Goal: Task Accomplishment & Management: Manage account settings

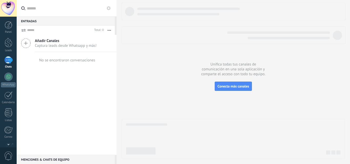
click at [31, 44] on div "Añadir Canales Captura leads desde Whatsapp y más!" at bounding box center [67, 43] width 100 height 17
click at [27, 44] on icon at bounding box center [26, 43] width 10 height 10
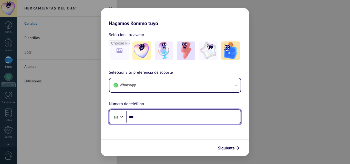
click at [142, 116] on input "***" at bounding box center [183, 117] width 114 height 12
type input "**********"
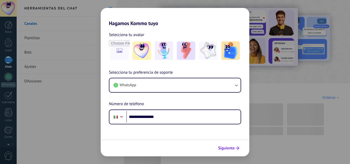
click at [230, 149] on span "Siguiente" at bounding box center [226, 149] width 17 height 4
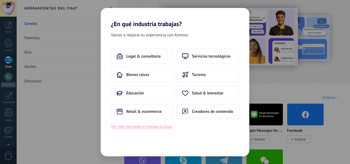
click at [119, 128] on button "Ver más opciones o ingresa la tuya" at bounding box center [141, 126] width 60 height 7
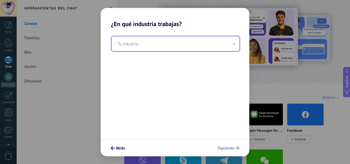
click at [234, 48] on input "text" at bounding box center [175, 43] width 128 height 15
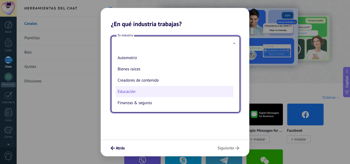
click at [130, 89] on li "Educación" at bounding box center [175, 91] width 118 height 11
type input "*********"
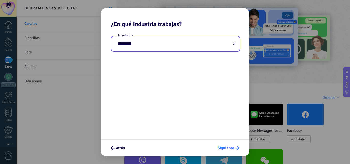
click at [222, 149] on span "Siguiente" at bounding box center [226, 149] width 17 height 4
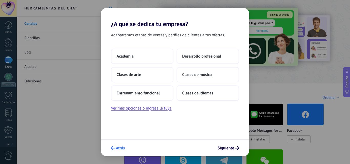
click at [111, 147] on icon "submit" at bounding box center [113, 148] width 4 height 4
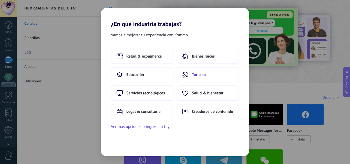
click at [206, 71] on button "Turismo" at bounding box center [208, 74] width 63 height 15
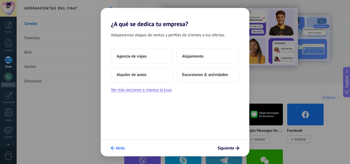
click at [115, 147] on icon "submit" at bounding box center [113, 148] width 4 height 4
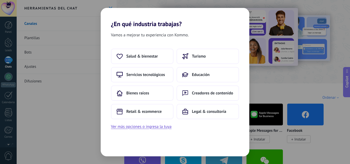
click at [115, 147] on div "Vamos a mejorar tu experiencia con Kommo. Salud & bienestar Turismo Servicios t…" at bounding box center [175, 92] width 149 height 129
click at [12, 8] on div "¿En qué industria trabajas? Vamos a mejorar tu experiencia con Kommo. Salud & b…" at bounding box center [175, 82] width 350 height 164
click at [7, 65] on div "¿En qué industria trabajas? Vamos a mejorar tu experiencia con Kommo. Salud & b…" at bounding box center [175, 82] width 350 height 164
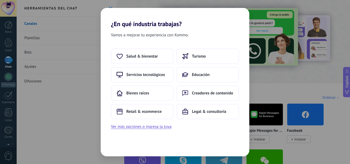
click at [101, 65] on div "Salud & bienestar Turismo Servicios tecnológicos Educación Bienes raíces Creado…" at bounding box center [175, 89] width 149 height 81
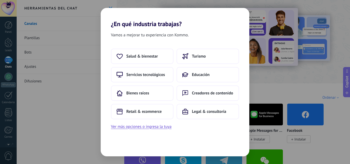
click at [349, 82] on div "¿En qué industria trabajas? Vamos a mejorar tu experiencia con Kommo. Salud & b…" at bounding box center [175, 82] width 350 height 164
click at [29, 27] on div "¿En qué industria trabajas? Vamos a mejorar tu experiencia con Kommo. Salud & b…" at bounding box center [175, 82] width 350 height 164
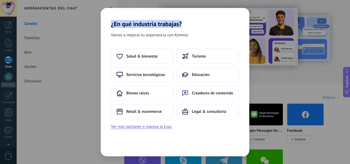
click at [29, 27] on div "¿En qué industria trabajas? Vamos a mejorar tu experiencia con Kommo. Salud & b…" at bounding box center [175, 82] width 350 height 164
click at [63, 46] on div "¿En qué industria trabajas? Vamos a mejorar tu experiencia con Kommo. Salud & b…" at bounding box center [175, 82] width 350 height 164
drag, startPoint x: 63, startPoint y: 46, endPoint x: 64, endPoint y: 11, distance: 34.3
click at [64, 11] on div "¿En qué industria trabajas? Vamos a mejorar tu experiencia con Kommo. Salud & b…" at bounding box center [175, 82] width 350 height 164
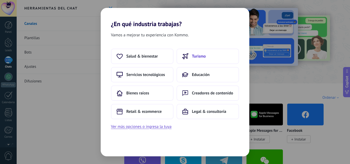
click at [198, 53] on button "Turismo" at bounding box center [208, 56] width 63 height 15
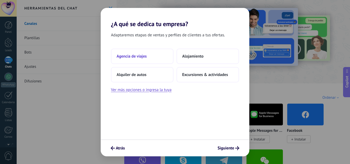
click at [136, 56] on span "Agencia de viajes" at bounding box center [132, 56] width 30 height 5
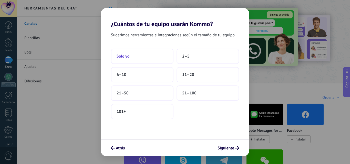
click at [153, 59] on button "Solo yo" at bounding box center [142, 56] width 63 height 15
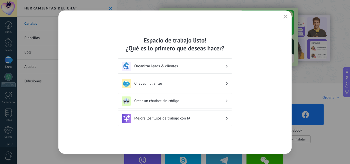
click at [156, 66] on h3 "Organizar leads & clientes" at bounding box center [179, 66] width 91 height 5
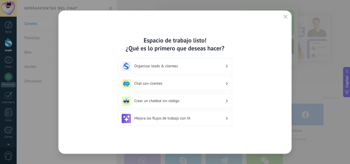
click at [156, 66] on h3 "Organizar leads & clientes" at bounding box center [179, 66] width 91 height 5
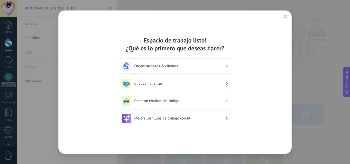
click at [156, 66] on h3 "Organizar leads & clientes" at bounding box center [179, 66] width 91 height 5
drag, startPoint x: 156, startPoint y: 66, endPoint x: 110, endPoint y: 31, distance: 58.0
click at [110, 31] on div "Espacio de trabajo listo! ¿Qué es lo primero que deseas hacer? Organizar leads …" at bounding box center [174, 82] width 233 height 143
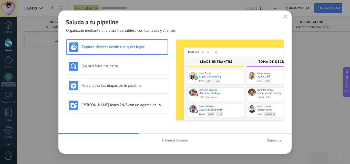
click at [166, 139] on span "Pausar historia" at bounding box center [176, 141] width 23 height 4
click at [170, 141] on span "Iniciar historia" at bounding box center [177, 141] width 22 height 4
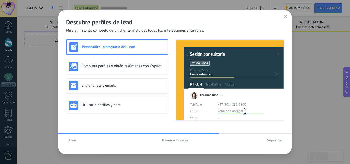
click at [107, 47] on h3 "Personaliza la biografía del Lead" at bounding box center [123, 47] width 83 height 5
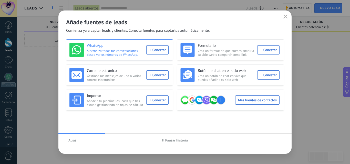
click at [156, 50] on div "WhatsApp Sincroniza todas tus conversaciones desde varios números de WhatsApp. …" at bounding box center [118, 50] width 99 height 14
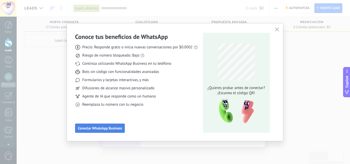
click at [107, 130] on span "Conectar WhatsApp Business" at bounding box center [100, 129] width 44 height 4
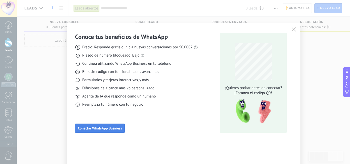
click at [107, 130] on span "Conectar WhatsApp Business" at bounding box center [100, 129] width 44 height 4
drag, startPoint x: 107, startPoint y: 130, endPoint x: 79, endPoint y: 131, distance: 27.9
click at [79, 131] on button "Conectar WhatsApp Business" at bounding box center [100, 128] width 50 height 9
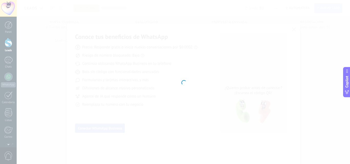
click at [79, 131] on div at bounding box center [183, 82] width 333 height 164
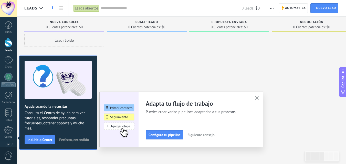
click at [195, 135] on span "Siguiente consejo" at bounding box center [201, 135] width 27 height 4
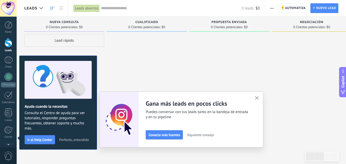
click at [259, 98] on icon "button" at bounding box center [257, 98] width 4 height 4
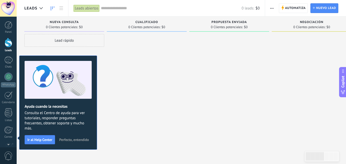
click at [7, 47] on div at bounding box center [9, 42] width 8 height 9
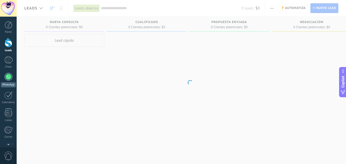
click at [9, 80] on div at bounding box center [8, 77] width 8 height 8
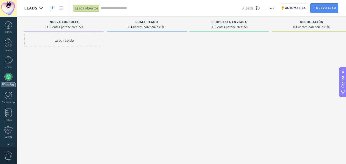
click at [69, 28] on span "0 Clientes potenciales:" at bounding box center [62, 27] width 32 height 3
click at [9, 42] on div at bounding box center [9, 42] width 8 height 9
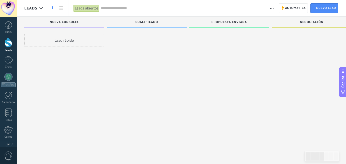
click at [66, 45] on div "Lead rápido" at bounding box center [64, 40] width 80 height 13
click at [73, 36] on div "Lead rápido" at bounding box center [64, 40] width 80 height 13
click at [271, 9] on span "button" at bounding box center [271, 8] width 3 height 10
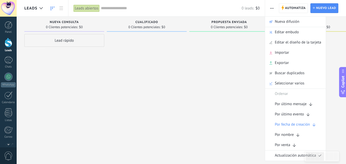
click at [5, 55] on div "Panel Leads Chats WhatsApp Clientes" at bounding box center [8, 108] width 17 height 175
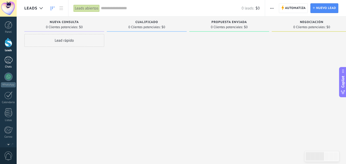
click at [6, 58] on div at bounding box center [8, 59] width 8 height 7
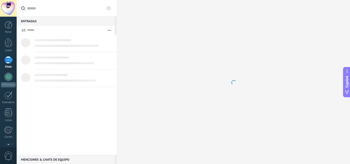
click at [109, 10] on use at bounding box center [109, 8] width 4 height 4
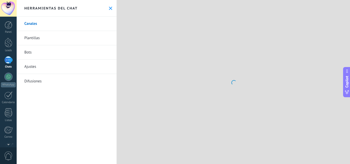
click at [43, 27] on link "Canales" at bounding box center [67, 24] width 100 height 14
click at [35, 23] on link "Canales" at bounding box center [67, 24] width 100 height 14
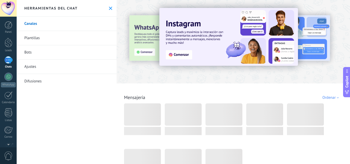
click at [33, 27] on link "Canales" at bounding box center [67, 24] width 100 height 14
click at [67, 26] on link "Canales" at bounding box center [67, 24] width 100 height 14
click at [109, 8] on use at bounding box center [110, 8] width 3 height 3
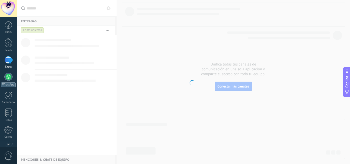
click at [1, 76] on link "WhatsApp" at bounding box center [8, 80] width 17 height 15
click at [6, 73] on div at bounding box center [8, 77] width 8 height 8
click at [12, 81] on link "WhatsApp" at bounding box center [8, 80] width 17 height 15
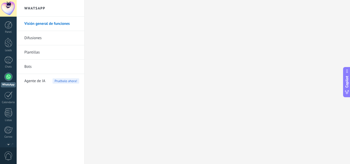
click at [34, 67] on link "Bots" at bounding box center [51, 67] width 55 height 14
click at [34, 68] on link "Bots" at bounding box center [51, 67] width 55 height 14
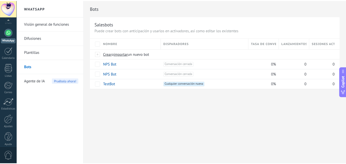
scroll to position [49, 0]
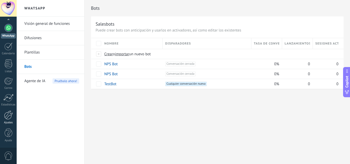
click at [8, 121] on link "Ajustes" at bounding box center [8, 118] width 17 height 14
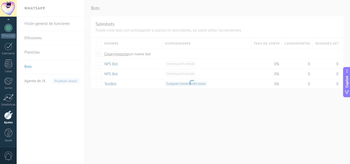
click at [20, 129] on body ".abecls-1,.abecls-2{fill-rule:evenodd}.abecls-2{fill:#fff} .abhcls-1{fill:none}…" at bounding box center [175, 82] width 350 height 164
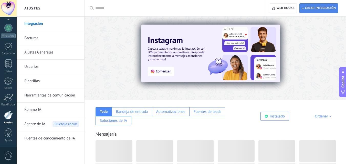
click at [303, 9] on use "button" at bounding box center [303, 8] width 2 height 2
click at [309, 11] on span "Crear integración" at bounding box center [319, 8] width 34 height 9
click at [137, 108] on div "Bandeja de entrada" at bounding box center [132, 111] width 40 height 9
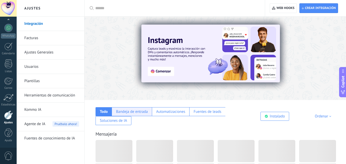
click at [138, 109] on div "Bandeja de entrada" at bounding box center [132, 111] width 40 height 9
click at [123, 112] on div "Bandeja de entrada" at bounding box center [132, 111] width 32 height 5
click at [171, 110] on div "Automatizaciones" at bounding box center [170, 111] width 29 height 5
click at [272, 116] on div "Instalado" at bounding box center [277, 116] width 15 height 5
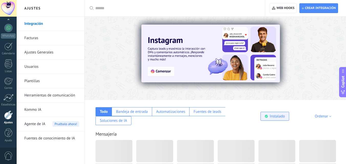
click at [272, 116] on div "Instalado" at bounding box center [277, 116] width 15 height 5
drag, startPoint x: 272, startPoint y: 116, endPoint x: 127, endPoint y: 116, distance: 145.8
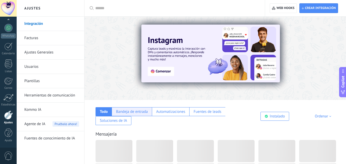
click at [127, 116] on div "Todo Bandeja de entrada Automatizaciones Fuentes de leads Soluciones de IA Inst…" at bounding box center [215, 112] width 251 height 25
click at [2, 25] on link "WhatsApp" at bounding box center [8, 31] width 17 height 15
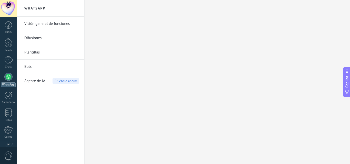
click at [28, 68] on link "Bots" at bounding box center [51, 67] width 55 height 14
click at [29, 68] on link "Bots" at bounding box center [51, 67] width 55 height 14
click at [33, 70] on link "Bots" at bounding box center [51, 67] width 55 height 14
click at [34, 68] on link "Bots" at bounding box center [51, 67] width 55 height 14
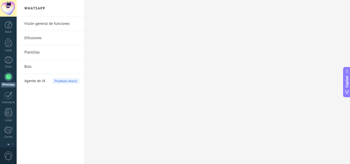
click at [40, 22] on link "Visión general de funciones" at bounding box center [51, 24] width 55 height 14
click at [5, 24] on div at bounding box center [9, 25] width 8 height 8
click at [11, 24] on div at bounding box center [9, 25] width 8 height 8
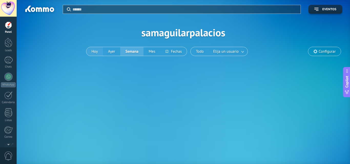
click at [91, 54] on button "Hoy" at bounding box center [94, 51] width 17 height 9
click at [94, 51] on button "Hoy" at bounding box center [94, 51] width 17 height 9
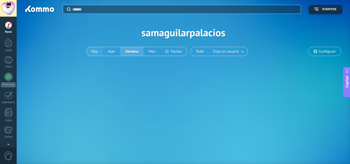
drag, startPoint x: 94, startPoint y: 51, endPoint x: 33, endPoint y: 50, distance: 61.5
click at [33, 50] on div "Aplicar Eventos samaguilarpalacios [DATE] [DATE] Semana Mes Todo Elija un usuar…" at bounding box center [183, 32] width 318 height 65
click at [8, 43] on div at bounding box center [9, 42] width 8 height 9
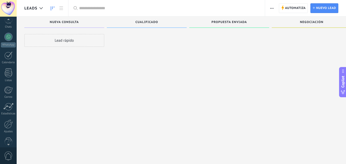
scroll to position [49, 0]
click at [3, 109] on div "Panel Leads Chats WhatsApp Clientes" at bounding box center [8, 59] width 17 height 175
click at [7, 116] on div at bounding box center [8, 115] width 9 height 9
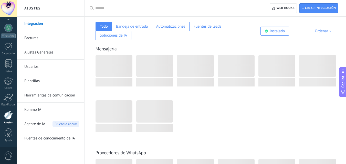
scroll to position [92, 0]
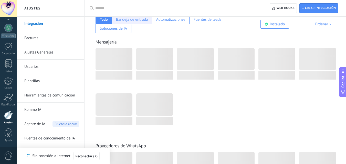
click at [125, 20] on div "Bandeja de entrada" at bounding box center [132, 19] width 32 height 5
click at [98, 18] on div "Todo" at bounding box center [104, 19] width 16 height 9
click at [284, 10] on span "Web hooks 0" at bounding box center [286, 8] width 18 height 4
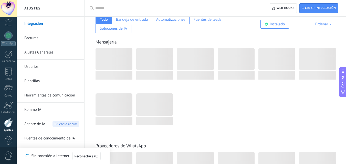
scroll to position [49, 0]
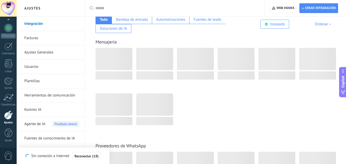
click at [37, 54] on link "Ajustes Generales" at bounding box center [51, 52] width 55 height 14
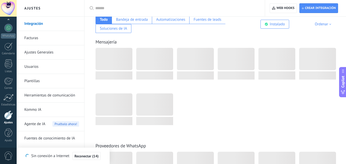
click at [37, 54] on link "Ajustes Generales" at bounding box center [51, 52] width 55 height 14
click at [343, 92] on icon at bounding box center [343, 92] width 5 height 5
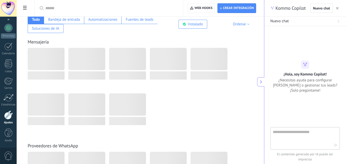
click at [261, 82] on icon at bounding box center [261, 82] width 4 height 4
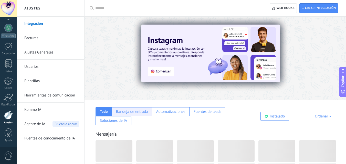
click at [127, 113] on div "Bandeja de entrada" at bounding box center [132, 111] width 32 height 5
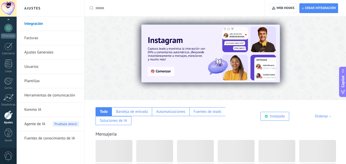
click at [320, 115] on div "Ordenar" at bounding box center [324, 116] width 18 height 5
click at [304, 101] on div "Todo Bandeja de entrada Automatizaciones Fuentes de leads Soluciones de IA Inst…" at bounding box center [215, 112] width 251 height 25
click at [320, 117] on div "Ordenar" at bounding box center [324, 116] width 18 height 5
click at [316, 124] on div "Elegidos del equipo" at bounding box center [313, 125] width 43 height 9
click at [312, 6] on span "Crear integración" at bounding box center [320, 8] width 31 height 4
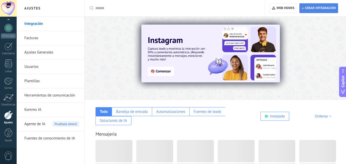
click at [312, 6] on span "Crear integración" at bounding box center [320, 8] width 31 height 4
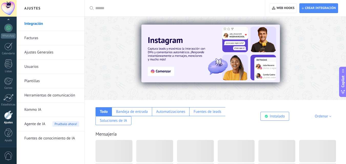
click at [34, 24] on link "Integración" at bounding box center [51, 24] width 55 height 14
click at [42, 37] on link "Facturas" at bounding box center [51, 38] width 55 height 14
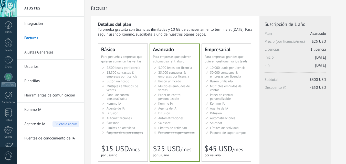
drag, startPoint x: 0, startPoint y: 0, endPoint x: 46, endPoint y: 52, distance: 69.5
click at [46, 52] on link "Ajustes Generales" at bounding box center [51, 52] width 55 height 14
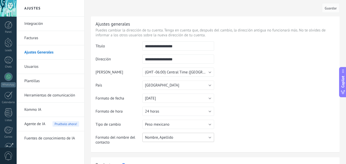
click at [208, 138] on button "Nombre, Apellido" at bounding box center [178, 137] width 72 height 9
click at [181, 138] on span "Nombre, Apellido" at bounding box center [175, 137] width 73 height 5
click at [38, 66] on link "Usuarios" at bounding box center [51, 67] width 55 height 14
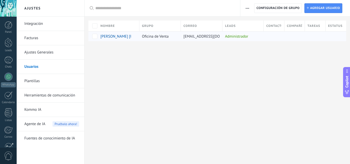
click at [156, 39] on div "Oficina de Venta" at bounding box center [158, 37] width 39 height 10
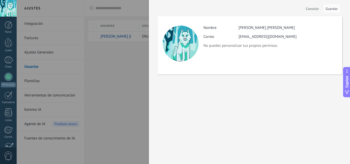
click at [191, 42] on div at bounding box center [181, 44] width 36 height 36
click at [123, 39] on div at bounding box center [175, 82] width 350 height 164
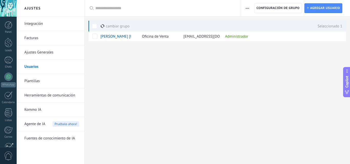
click at [248, 8] on icon "button" at bounding box center [247, 8] width 3 height 1
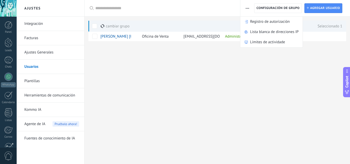
click at [39, 83] on link "Plantillas" at bounding box center [51, 81] width 55 height 14
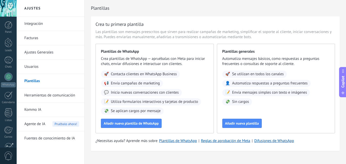
click at [49, 99] on link "Herramientas de comunicación" at bounding box center [51, 95] width 55 height 14
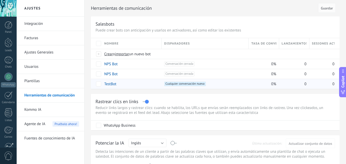
click at [197, 85] on span "Cualquier conversación nueva +0" at bounding box center [185, 84] width 42 height 5
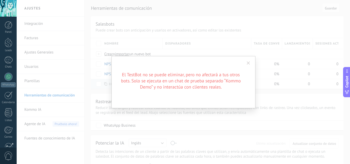
click at [111, 47] on div "El TestBot no se puede eliminar, pero no afectará a tus otros bots. Solo se eje…" at bounding box center [183, 82] width 333 height 164
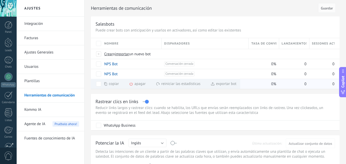
click at [133, 84] on div "apagar màs" at bounding box center [146, 84] width 34 height 10
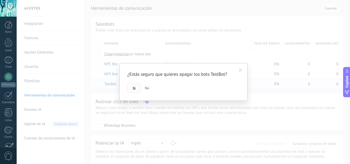
click at [135, 90] on span "Si" at bounding box center [134, 89] width 3 height 4
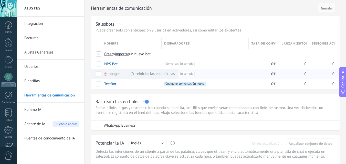
click at [107, 74] on use at bounding box center [105, 74] width 3 height 3
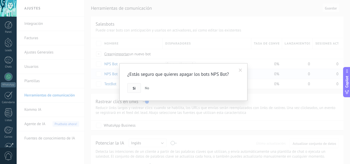
click at [132, 86] on button "Si" at bounding box center [134, 88] width 14 height 10
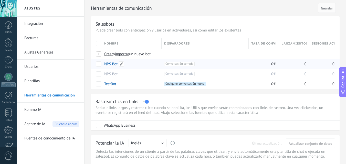
click at [148, 66] on div "NPS Bot" at bounding box center [130, 64] width 57 height 10
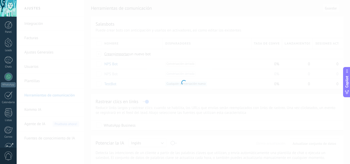
type input "*******"
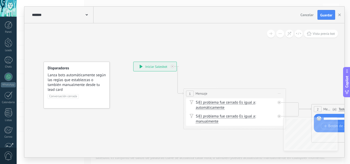
click at [307, 14] on span "Cancelar" at bounding box center [307, 15] width 13 height 5
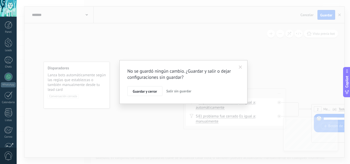
click at [181, 91] on span "Salir sin guardar" at bounding box center [178, 91] width 25 height 5
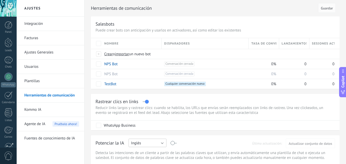
click at [158, 144] on button "Inglés" at bounding box center [148, 143] width 38 height 8
click at [150, 118] on span "Español" at bounding box center [145, 116] width 39 height 5
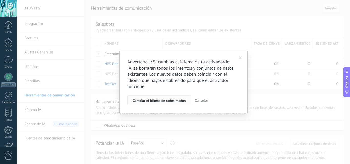
click at [166, 100] on span "Cambiar el idioma de todos modos" at bounding box center [159, 101] width 53 height 4
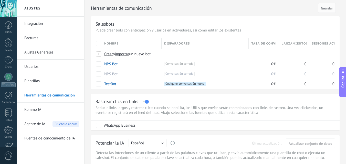
click at [29, 107] on link "Kommo IA" at bounding box center [51, 110] width 55 height 14
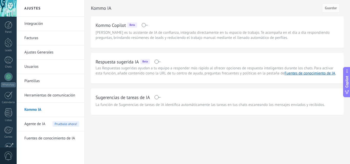
click at [157, 62] on span at bounding box center [157, 62] width 6 height 4
click at [157, 98] on span at bounding box center [157, 97] width 6 height 4
click at [327, 11] on button "Guardar" at bounding box center [331, 7] width 18 height 9
click at [158, 97] on span at bounding box center [157, 97] width 6 height 4
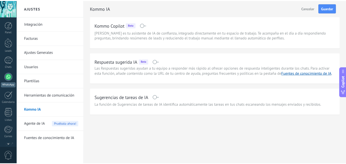
scroll to position [49, 0]
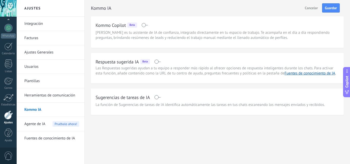
click at [35, 123] on span "Agente de IA" at bounding box center [34, 124] width 21 height 14
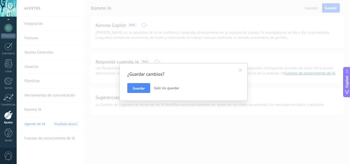
click at [155, 88] on span "Salir sin guardar" at bounding box center [166, 88] width 25 height 5
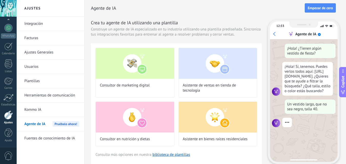
click at [275, 32] on div "Agente de IA" at bounding box center [305, 34] width 66 height 5
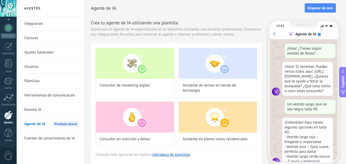
scroll to position [15, 0]
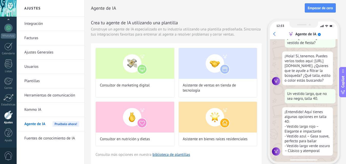
click at [292, 97] on div "Un vestido largo, que no sea negro, talla 40." at bounding box center [310, 96] width 51 height 14
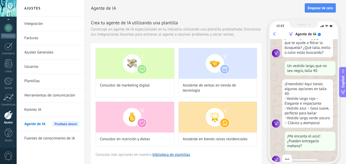
scroll to position [52, 0]
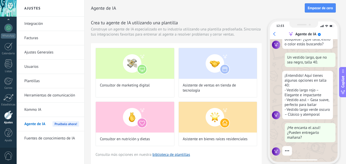
click at [310, 98] on div "¡Entendido! Aquí tienes algunas opciones en talla 40: - Vestido largo rojo – El…" at bounding box center [307, 95] width 51 height 48
click at [305, 91] on div "¡Entendido! Aquí tienes algunas opciones en talla 40: - Vestido largo rojo – El…" at bounding box center [307, 95] width 51 height 48
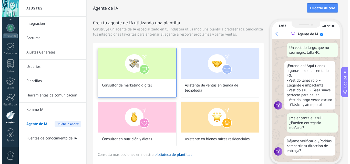
scroll to position [61, 0]
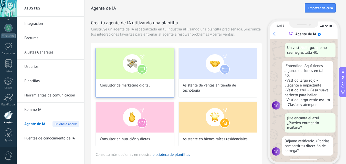
click at [149, 85] on span "Consultor de marketing digital" at bounding box center [125, 85] width 50 height 5
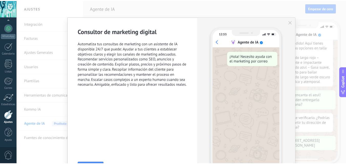
scroll to position [93, 0]
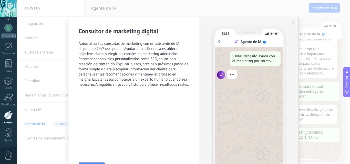
click at [294, 20] on icon "button" at bounding box center [294, 22] width 4 height 4
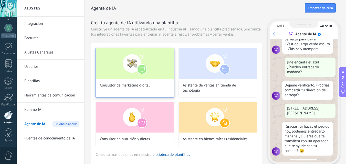
scroll to position [118, 0]
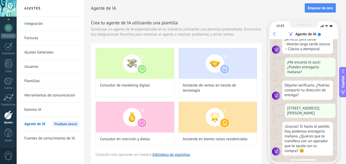
click at [43, 138] on link "Fuentes de conocimiento de IA" at bounding box center [51, 138] width 55 height 14
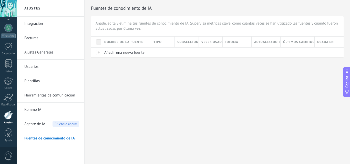
click at [43, 138] on link "Fuentes de conocimiento de IA" at bounding box center [51, 138] width 55 height 14
click at [40, 24] on link "Integración" at bounding box center [51, 24] width 55 height 14
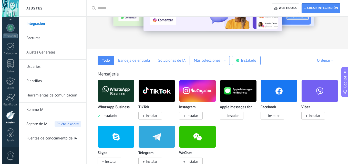
scroll to position [61, 0]
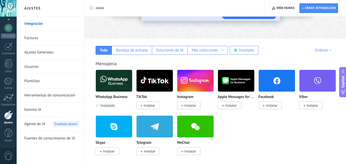
click at [275, 103] on span "Instalar" at bounding box center [271, 106] width 24 height 8
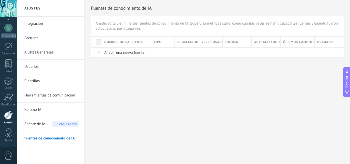
click at [35, 23] on link "Integración" at bounding box center [51, 24] width 55 height 14
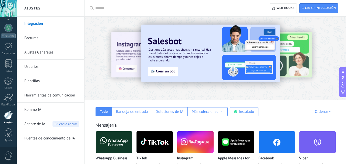
click at [159, 143] on img at bounding box center [155, 142] width 36 height 25
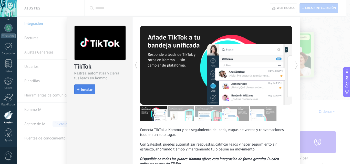
click at [86, 91] on span "Instalar" at bounding box center [87, 90] width 12 height 4
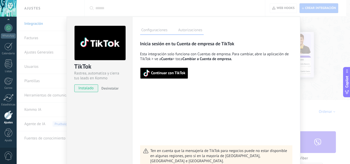
click at [86, 91] on span "instalado" at bounding box center [86, 89] width 23 height 8
click at [88, 88] on span "instalado" at bounding box center [86, 89] width 23 height 8
click at [153, 73] on span "Continuar con TikTok" at bounding box center [168, 73] width 34 height 4
click at [173, 73] on span "Continuar con TikTok" at bounding box center [168, 73] width 34 height 4
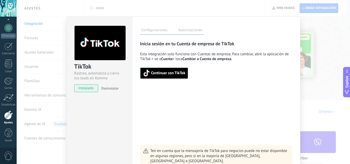
click at [321, 76] on div "TikTok Rastrea, automatiza y cierra tus leads en Kommo instalado Desinstalar Co…" at bounding box center [183, 82] width 333 height 164
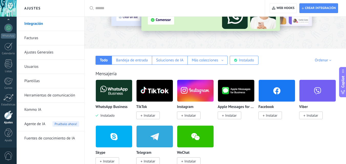
scroll to position [61, 0]
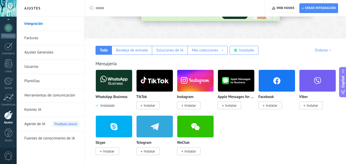
click at [144, 104] on span "Instalar" at bounding box center [150, 105] width 12 height 5
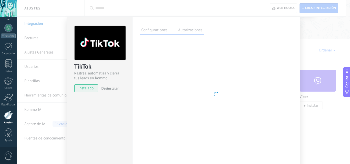
click at [146, 108] on div "Configuraciones Autorizaciones Esta pestaña registra a los usuarios que han con…" at bounding box center [216, 93] width 168 height 152
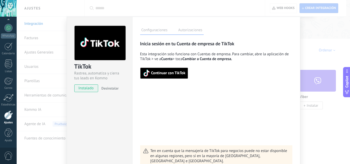
click at [81, 91] on span "instalado" at bounding box center [86, 89] width 23 height 8
click at [83, 89] on span "instalado" at bounding box center [86, 89] width 23 height 8
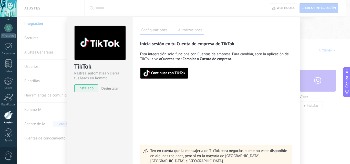
click at [83, 89] on span "instalado" at bounding box center [86, 89] width 23 height 8
click at [336, 62] on div "TikTok Rastrea, automatiza y cierra tus leads en Kommo instalado Desinstalar Co…" at bounding box center [183, 82] width 333 height 164
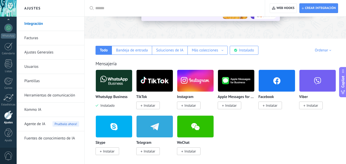
click at [192, 108] on span "Instalar" at bounding box center [190, 105] width 12 height 5
click at [274, 102] on span "Instalar" at bounding box center [271, 106] width 24 height 8
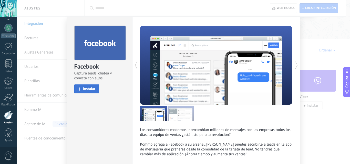
click at [89, 90] on span "Instalar" at bounding box center [89, 89] width 13 height 4
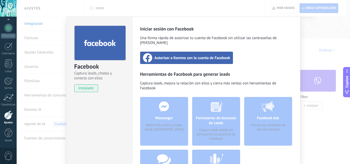
click at [165, 115] on div "Messenger Obtén más leads y chatea desde Kommo" at bounding box center [164, 121] width 48 height 49
click at [84, 88] on span "instalado" at bounding box center [86, 89] width 23 height 8
click at [325, 36] on div "Facebook Captura leads, chatea y conecta con ellos instalado Desinstalar Inicia…" at bounding box center [183, 82] width 333 height 164
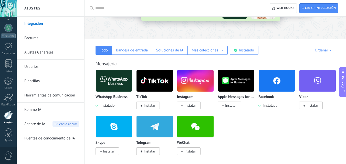
click at [151, 105] on span "Instalar" at bounding box center [150, 105] width 12 height 5
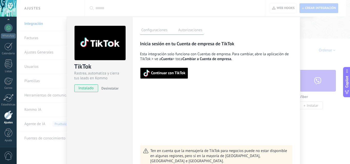
click at [83, 89] on span "instalado" at bounding box center [86, 89] width 23 height 8
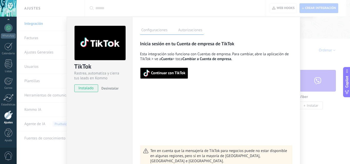
click at [83, 89] on span "instalado" at bounding box center [86, 89] width 23 height 8
click at [185, 30] on label "Autorizaciones" at bounding box center [190, 30] width 27 height 7
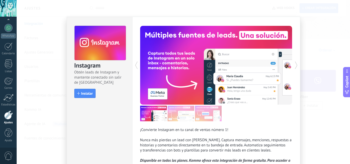
click at [320, 54] on div "Instagram Obtén leads de Instagram y mantente conectado sin salir de Kommo Inst…" at bounding box center [183, 82] width 333 height 164
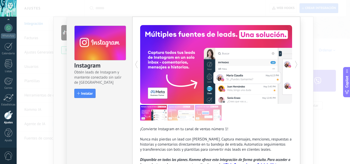
click at [320, 54] on div "Instagram Obtén leads de Instagram y mantente conectado sin salir de Kommo Inst…" at bounding box center [183, 82] width 333 height 164
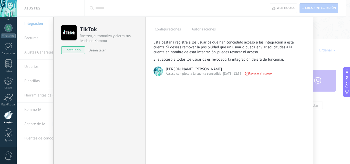
click at [320, 54] on div "TikTok Rastrea, automatiza y cierra tus leads en Kommo instalado Desinstalar Co…" at bounding box center [183, 82] width 333 height 164
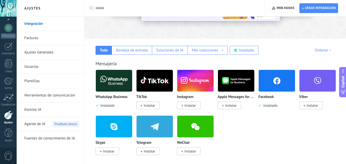
click at [144, 103] on span "Instalar" at bounding box center [148, 106] width 24 height 8
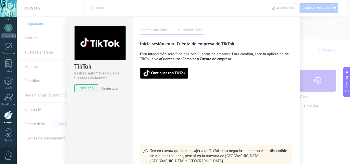
click at [76, 90] on span "instalado" at bounding box center [86, 89] width 23 height 8
click at [163, 60] on span "Cuenta" at bounding box center [167, 59] width 12 height 5
click at [186, 29] on label "Autorizaciones" at bounding box center [190, 30] width 27 height 7
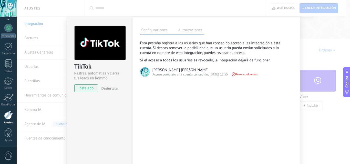
click at [194, 74] on div "Acceso completo a la cuenta concedido: 07.10.25 12:55" at bounding box center [190, 74] width 76 height 5
click at [246, 75] on span "Revocar el acceso" at bounding box center [244, 75] width 27 height 4
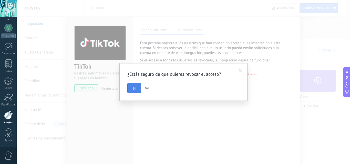
click at [131, 90] on button "Si" at bounding box center [134, 88] width 14 height 10
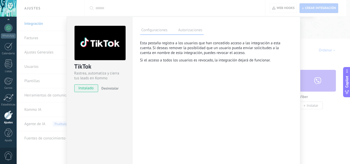
click at [177, 27] on label "Autorizaciones" at bounding box center [190, 30] width 27 height 7
click at [158, 33] on label "Configuraciones" at bounding box center [154, 30] width 29 height 7
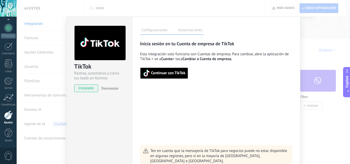
click at [90, 87] on span "instalado" at bounding box center [86, 89] width 23 height 8
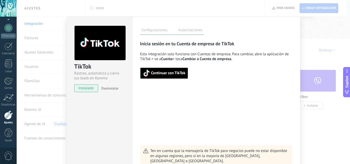
click at [90, 87] on span "instalado" at bounding box center [86, 89] width 23 height 8
click at [179, 27] on label "Autorizaciones" at bounding box center [190, 30] width 27 height 7
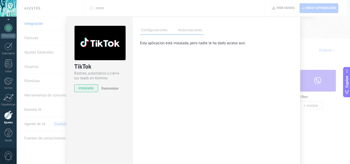
click at [154, 28] on label "Configuraciones" at bounding box center [154, 30] width 29 height 7
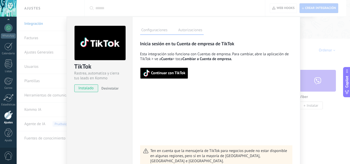
click at [156, 73] on span "Continuar con TikTok" at bounding box center [168, 73] width 34 height 4
click at [321, 26] on div "TikTok Rastrea, automatiza y cierra tus leads en Kommo instalado Desinstalar Co…" at bounding box center [183, 82] width 333 height 164
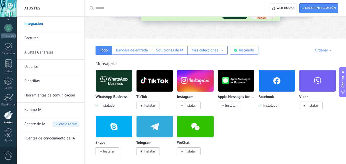
click at [189, 106] on span "Instalar" at bounding box center [190, 105] width 12 height 5
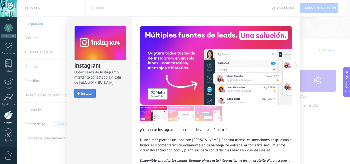
click at [82, 95] on span "Instalar" at bounding box center [87, 94] width 12 height 4
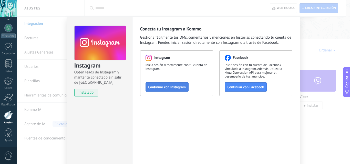
click at [159, 89] on span "Continuar con Instagram" at bounding box center [166, 87] width 37 height 4
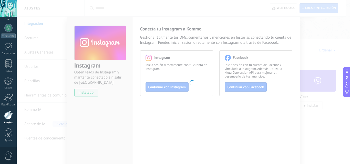
click at [234, 84] on body ".abecls-1,.abecls-2{fill-rule:evenodd}.abecls-2{fill:#fff} .abhcls-1{fill:none}…" at bounding box center [175, 21] width 350 height 164
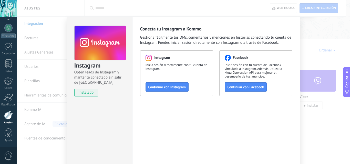
click at [87, 93] on span "instalado" at bounding box center [86, 93] width 23 height 8
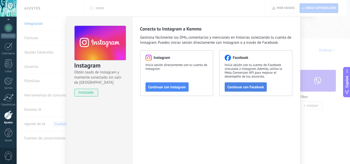
click at [239, 88] on span "Continuar con Facebook" at bounding box center [246, 87] width 37 height 4
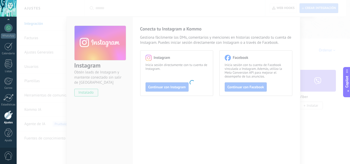
click at [101, 27] on body ".abecls-1,.abecls-2{fill-rule:evenodd}.abecls-2{fill:#fff} .abhcls-1{fill:none}…" at bounding box center [175, 21] width 350 height 164
click at [102, 28] on body ".abecls-1,.abecls-2{fill-rule:evenodd}.abecls-2{fill:#fff} .abhcls-1{fill:none}…" at bounding box center [175, 21] width 350 height 164
click at [111, 4] on body ".abecls-1,.abecls-2{fill-rule:evenodd}.abecls-2{fill:#fff} .abhcls-1{fill:none}…" at bounding box center [175, 21] width 350 height 164
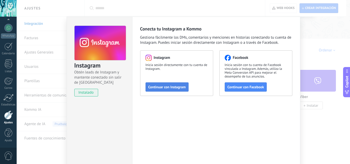
click at [161, 88] on span "Continuar con Instagram" at bounding box center [166, 87] width 37 height 4
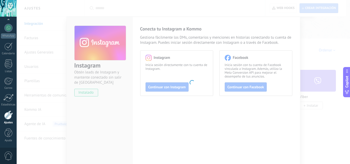
click at [326, 18] on body ".abecls-1,.abecls-2{fill-rule:evenodd}.abecls-2{fill:#fff} .abhcls-1{fill:none}…" at bounding box center [175, 21] width 350 height 164
click at [10, 131] on div at bounding box center [9, 133] width 8 height 9
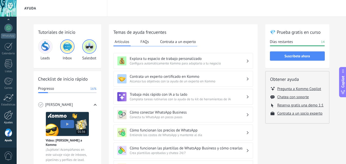
click at [10, 115] on div at bounding box center [8, 115] width 9 height 9
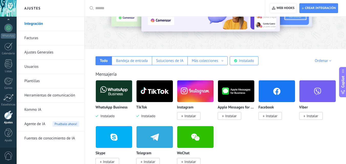
scroll to position [51, 0]
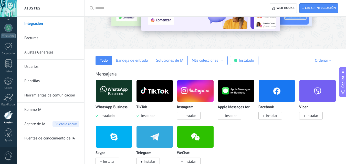
click at [273, 117] on span "Instalar" at bounding box center [272, 116] width 12 height 5
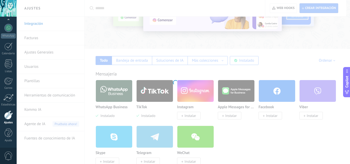
click at [273, 117] on div at bounding box center [175, 82] width 350 height 164
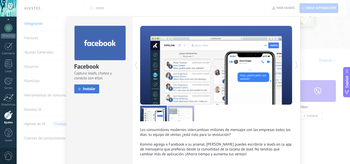
click at [81, 87] on button "Instalar" at bounding box center [86, 89] width 25 height 9
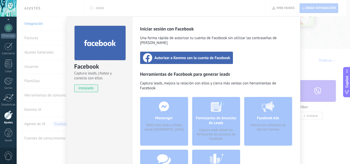
click at [79, 87] on span "instalado" at bounding box center [86, 89] width 23 height 8
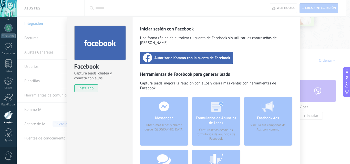
click at [79, 87] on span "instalado" at bounding box center [86, 89] width 23 height 8
drag, startPoint x: 79, startPoint y: 87, endPoint x: 83, endPoint y: 81, distance: 7.4
click at [83, 81] on div "Facebook Captura leads, chatea y conecta con ellos instalado Desinstalar" at bounding box center [99, 56] width 65 height 79
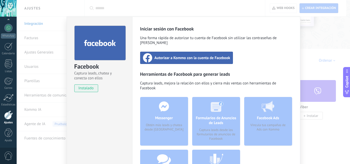
click at [81, 92] on span "instalado" at bounding box center [86, 89] width 23 height 8
click at [81, 92] on div "Facebook Captura leads, chatea y conecta con ellos instalado Desinstalar" at bounding box center [99, 56] width 65 height 79
click at [83, 89] on span "instalado" at bounding box center [86, 89] width 23 height 8
click at [86, 87] on span "instalado" at bounding box center [86, 89] width 23 height 8
click at [151, 81] on span "Captura leads, mejora la relación con ellos y cierra más ventas con herramienta…" at bounding box center [216, 86] width 152 height 11
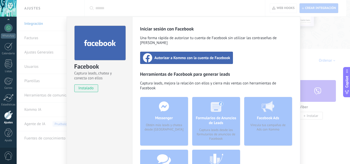
click at [174, 56] on div "Autorizar a Kommo con la cuenta de Facebook" at bounding box center [186, 58] width 93 height 12
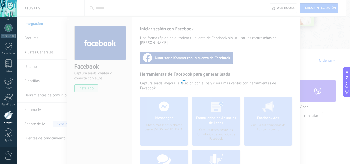
click at [327, 58] on div at bounding box center [183, 82] width 333 height 164
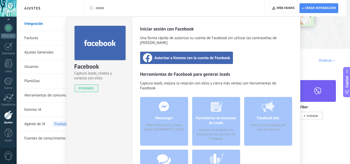
click at [81, 85] on span "instalado" at bounding box center [86, 89] width 23 height 8
click at [85, 90] on span "instalado" at bounding box center [86, 89] width 23 height 8
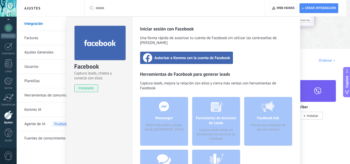
click at [85, 90] on span "instalado" at bounding box center [86, 89] width 23 height 8
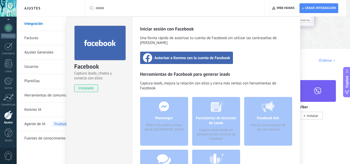
click at [85, 90] on span "instalado" at bounding box center [86, 89] width 23 height 8
click at [321, 21] on div "Facebook Captura leads, chatea y conecta con ellos instalado Desinstalar Inicia…" at bounding box center [183, 82] width 333 height 164
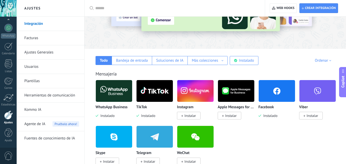
click at [191, 118] on span "Instalar" at bounding box center [190, 116] width 12 height 5
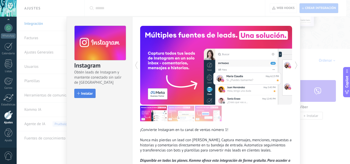
click at [86, 96] on button "Instalar" at bounding box center [84, 93] width 21 height 9
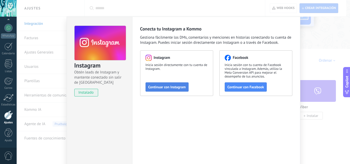
click at [162, 89] on span "Continuar con Instagram" at bounding box center [166, 87] width 37 height 4
click at [161, 90] on button "Continuar con Instagram" at bounding box center [167, 86] width 43 height 9
click at [312, 41] on div "Instagram Obtén leads de Instagram y mantente conectado sin salir de Kommo inst…" at bounding box center [183, 82] width 333 height 164
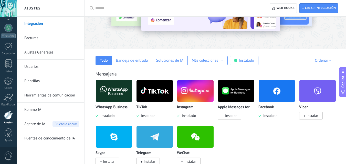
click at [312, 41] on div at bounding box center [216, 6] width 262 height 74
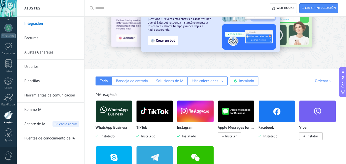
scroll to position [41, 0]
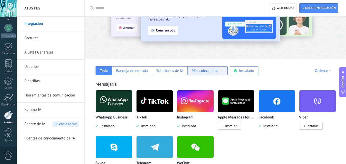
click at [205, 69] on div "Más colecciones" at bounding box center [205, 70] width 26 height 5
click at [204, 69] on div "Más colecciones" at bounding box center [205, 70] width 26 height 5
click at [250, 80] on div "Mensajería WhatsApp Business Instalado TikTok Instalado Instagram Instalado App…" at bounding box center [215, 123] width 251 height 105
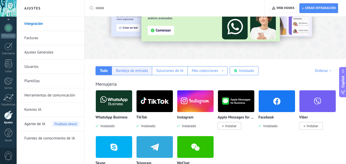
click at [130, 72] on div "Bandeja de entrada" at bounding box center [132, 70] width 32 height 5
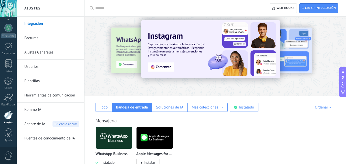
scroll to position [0, 0]
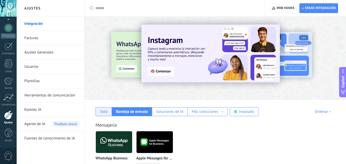
click at [102, 112] on div "Todo" at bounding box center [104, 111] width 8 height 5
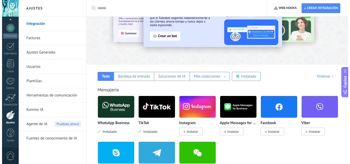
scroll to position [72, 0]
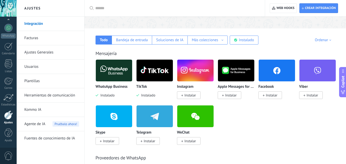
click at [184, 94] on span "Instalar" at bounding box center [189, 95] width 24 height 8
click at [191, 96] on span "Instalar" at bounding box center [190, 95] width 12 height 5
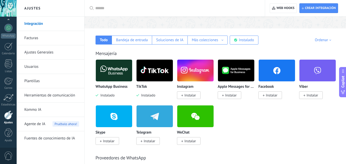
click at [187, 76] on img at bounding box center [195, 70] width 36 height 25
click at [187, 76] on body ".abecls-1,.abecls-2{fill-rule:evenodd}.abecls-2{fill:#fff} .abhcls-1{fill:none}…" at bounding box center [173, 10] width 346 height 164
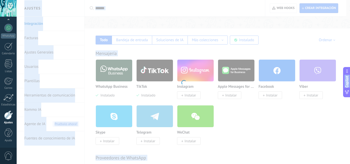
click at [187, 76] on div "Instagram Obtén leads de Instagram y mantente conectado sin salir de Kommo Inst…" at bounding box center [183, 82] width 333 height 164
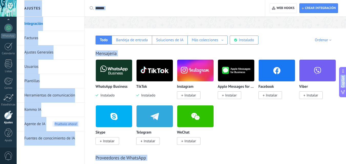
click at [193, 78] on img at bounding box center [195, 70] width 36 height 25
click at [267, 98] on span "Instalar" at bounding box center [271, 95] width 24 height 8
click at [267, 92] on body ".abecls-1,.abecls-2{fill-rule:evenodd}.abecls-2{fill:#fff} .abhcls-1{fill:none}…" at bounding box center [173, 10] width 346 height 164
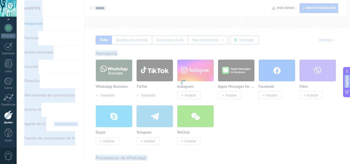
click at [267, 98] on div "Instagram Obtén leads de Instagram y mantente conectado sin salir de Kommo Inst…" at bounding box center [183, 82] width 333 height 164
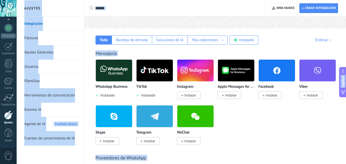
click at [267, 98] on span "Instalar" at bounding box center [271, 95] width 24 height 8
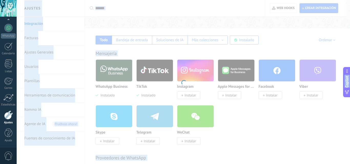
click at [267, 92] on body ".abecls-1,.abecls-2{fill-rule:evenodd}.abecls-2{fill:#fff} .abhcls-1{fill:none}…" at bounding box center [175, 10] width 350 height 164
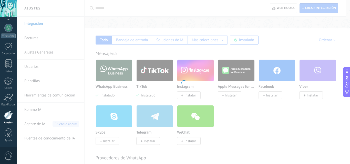
click at [267, 98] on div "Instagram Obtén leads de Instagram y mantente conectado sin salir de Kommo Inst…" at bounding box center [183, 82] width 333 height 164
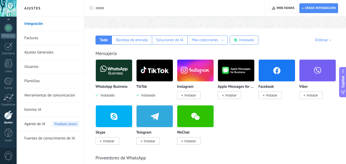
click at [267, 92] on body ".abecls-1,.abecls-2{fill-rule:evenodd}.abecls-2{fill:#fff} .abhcls-1{fill:none}…" at bounding box center [173, 10] width 346 height 164
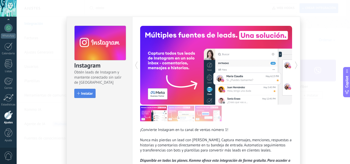
click at [83, 91] on button "Instalar" at bounding box center [84, 93] width 21 height 9
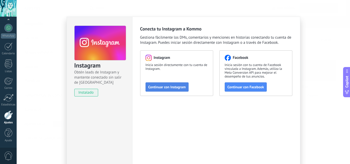
click at [161, 89] on button "Continuar con Instagram" at bounding box center [167, 86] width 43 height 9
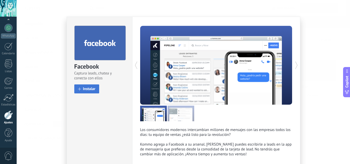
click at [87, 92] on button "Instalar" at bounding box center [86, 89] width 25 height 9
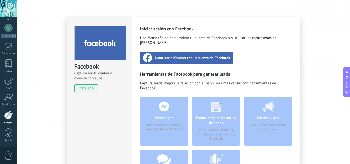
click at [172, 121] on div "Messenger Obtén más leads y chatea desde Kommo" at bounding box center [164, 121] width 48 height 49
drag, startPoint x: 171, startPoint y: 121, endPoint x: 156, endPoint y: 114, distance: 16.6
click at [156, 114] on div "Messenger Obtén más leads y chatea desde Kommo" at bounding box center [164, 121] width 48 height 49
click at [326, 40] on div "Facebook Captura leads, chatea y conecta con ellos instalado Desinstalar Inicia…" at bounding box center [183, 82] width 333 height 164
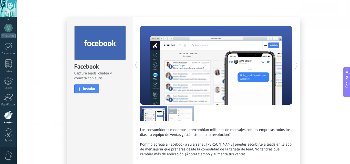
click at [69, 43] on div "Facebook Captura leads, chatea y conecta con ellos install Instalar" at bounding box center [99, 57] width 65 height 81
click at [55, 47] on div "Facebook Captura leads, chatea y conecta con ellos install Instalar Los consumi…" at bounding box center [183, 82] width 333 height 164
click at [4, 112] on link "Ajustes" at bounding box center [8, 118] width 17 height 14
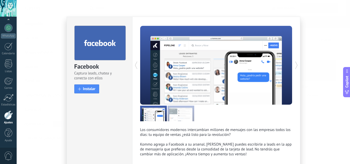
click at [4, 112] on link "Ajustes" at bounding box center [8, 118] width 17 height 14
click at [89, 88] on span "Instalar" at bounding box center [89, 89] width 13 height 4
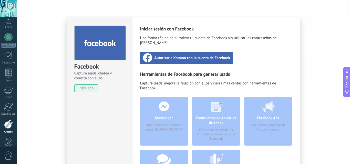
scroll to position [49, 0]
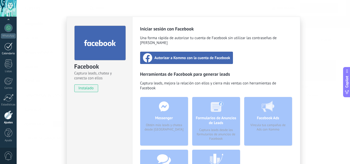
click at [5, 48] on div at bounding box center [8, 47] width 8 height 8
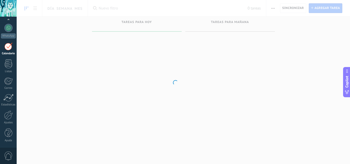
scroll to position [15, 0]
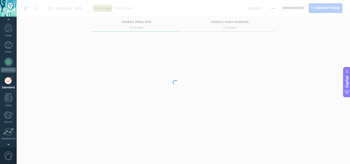
click at [213, 26] on div at bounding box center [175, 82] width 350 height 164
click at [8, 49] on div at bounding box center [8, 45] width 8 height 7
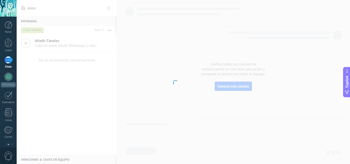
click at [87, 12] on div at bounding box center [175, 82] width 350 height 164
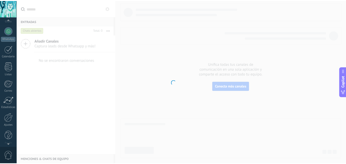
scroll to position [49, 0]
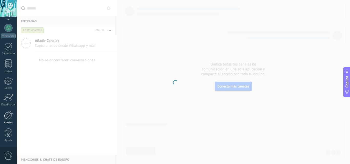
click at [10, 117] on div at bounding box center [8, 115] width 9 height 9
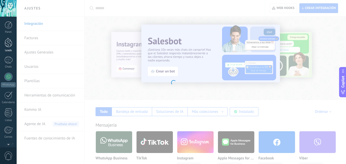
click at [9, 46] on div at bounding box center [9, 42] width 8 height 9
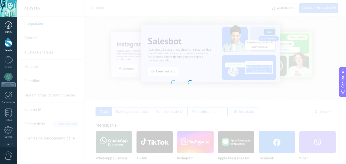
click at [10, 30] on link "Panel" at bounding box center [8, 27] width 17 height 13
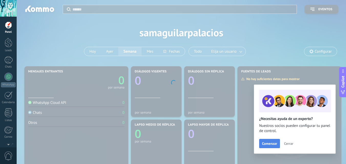
click at [266, 146] on button "Comenzar" at bounding box center [269, 143] width 21 height 9
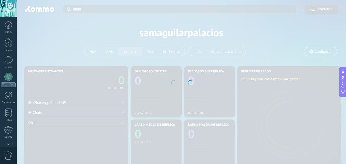
scroll to position [49, 0]
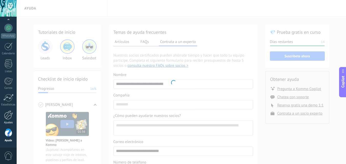
click at [9, 119] on div at bounding box center [8, 115] width 9 height 9
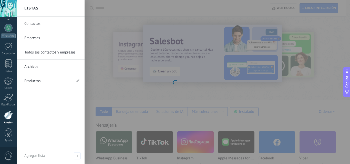
click at [31, 28] on link "Contactos" at bounding box center [51, 24] width 55 height 14
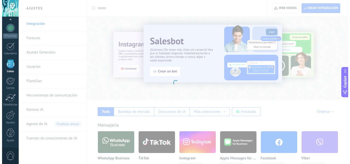
scroll to position [32, 0]
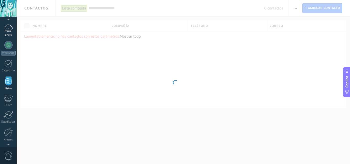
click at [6, 35] on div "Chats" at bounding box center [8, 35] width 15 height 3
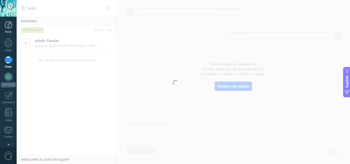
click at [1, 28] on link "Panel" at bounding box center [8, 27] width 17 height 13
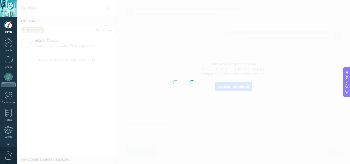
click at [5, 13] on div at bounding box center [8, 8] width 17 height 17
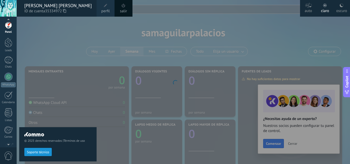
click at [45, 153] on span "Soporte técnico" at bounding box center [38, 153] width 22 height 4
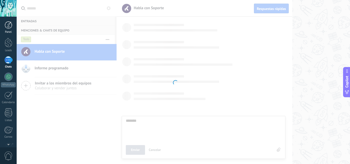
scroll to position [5, 0]
click at [12, 77] on div at bounding box center [8, 77] width 8 height 8
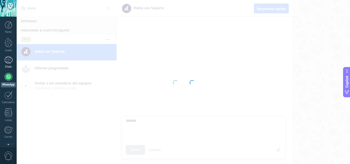
click at [7, 59] on div at bounding box center [8, 59] width 8 height 7
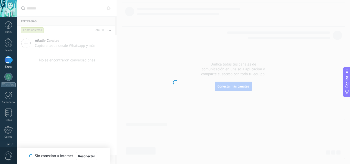
type textarea "*******"
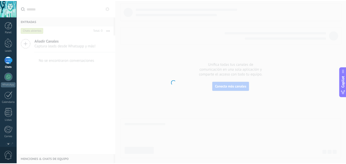
scroll to position [5, 0]
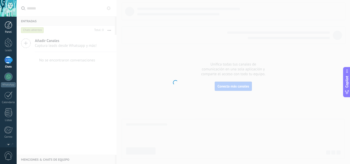
click at [7, 26] on div at bounding box center [9, 25] width 8 height 8
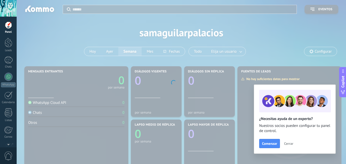
click at [285, 141] on button "Cerrar" at bounding box center [289, 144] width 14 height 8
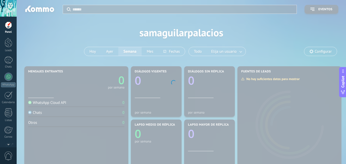
click at [318, 50] on div at bounding box center [173, 82] width 346 height 164
click at [323, 53] on div at bounding box center [173, 82] width 346 height 164
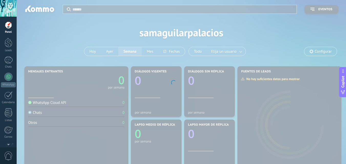
click at [203, 103] on div at bounding box center [173, 82] width 346 height 164
